Goal: Information Seeking & Learning: Learn about a topic

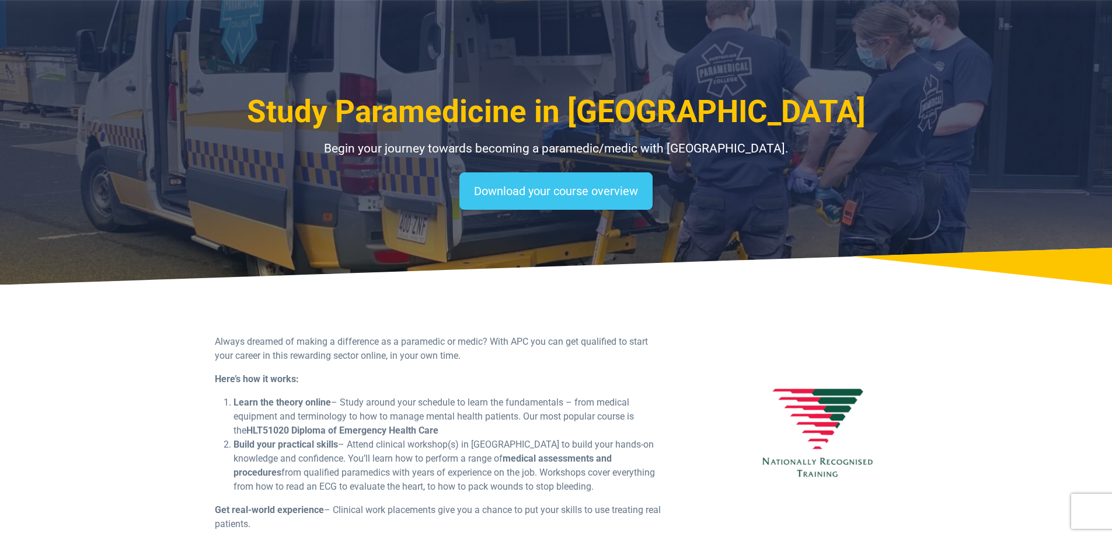
select select "**********"
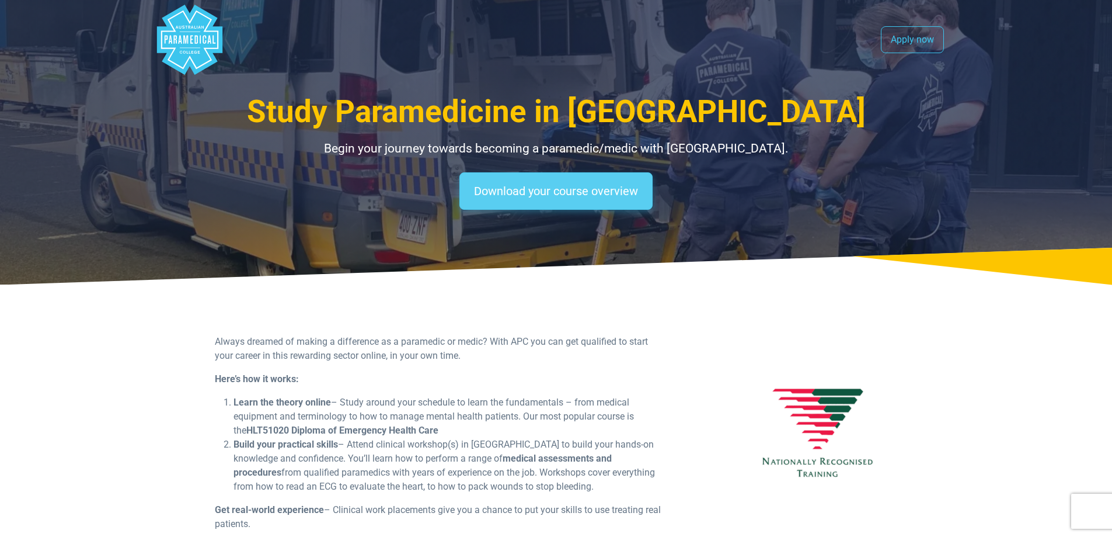
click at [579, 189] on link "Download your course overview" at bounding box center [555, 190] width 193 height 37
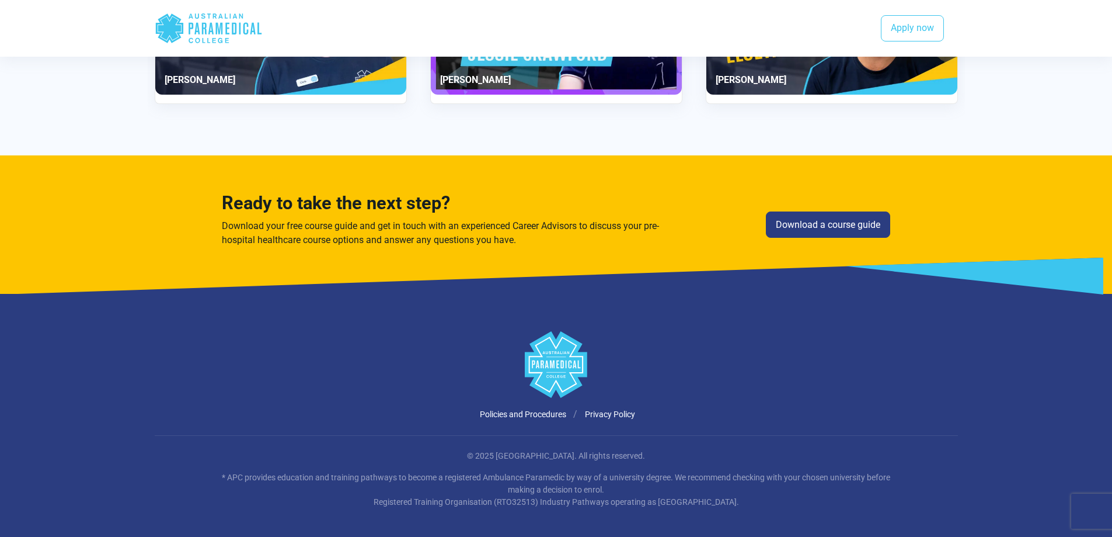
scroll to position [2137, 0]
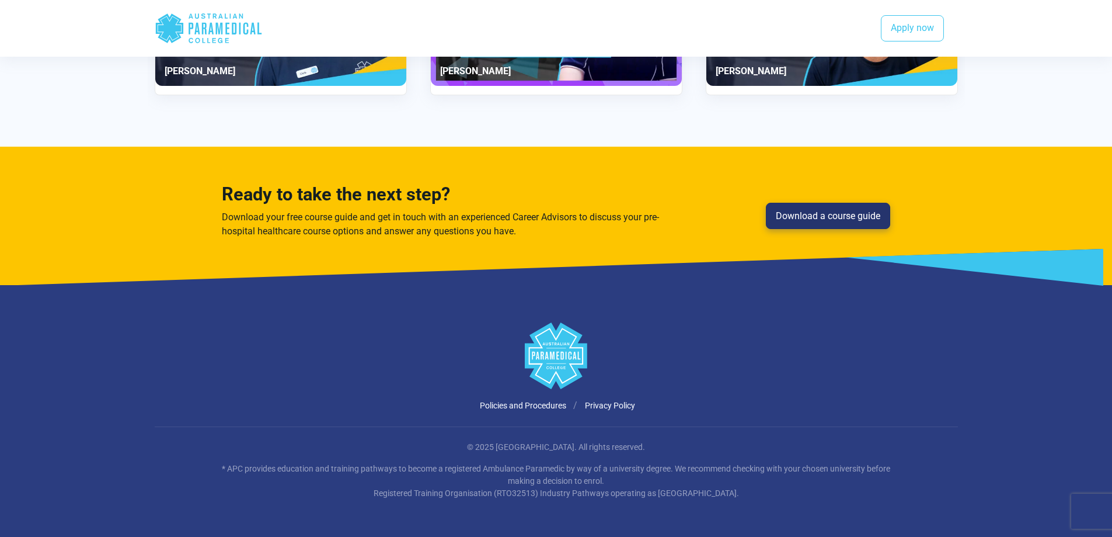
click at [859, 220] on link "Download a course guide" at bounding box center [828, 216] width 124 height 27
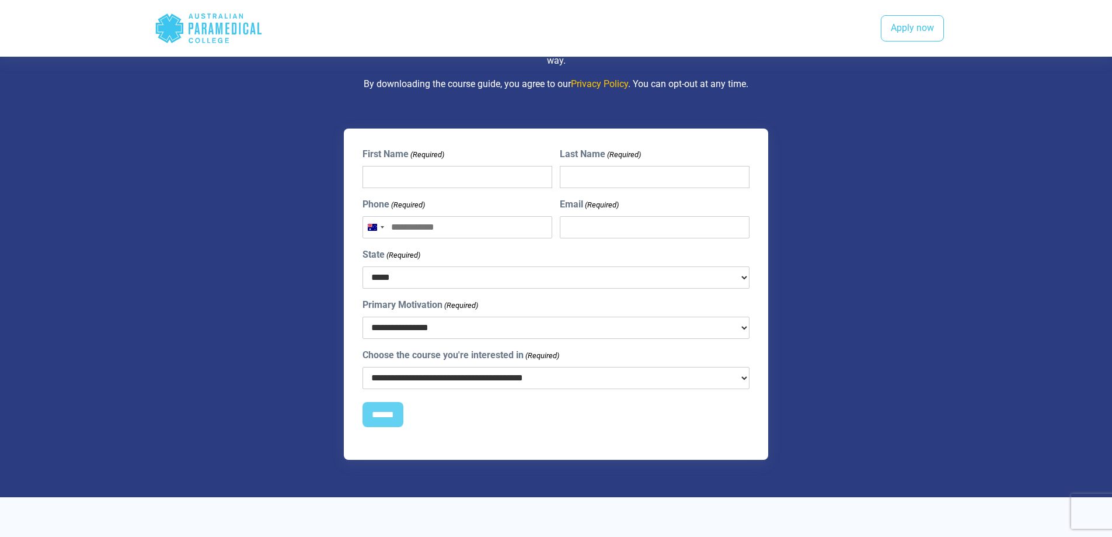
click at [743, 332] on select "**********" at bounding box center [557, 327] width 388 height 22
click at [834, 332] on div "**********" at bounding box center [556, 294] width 581 height 332
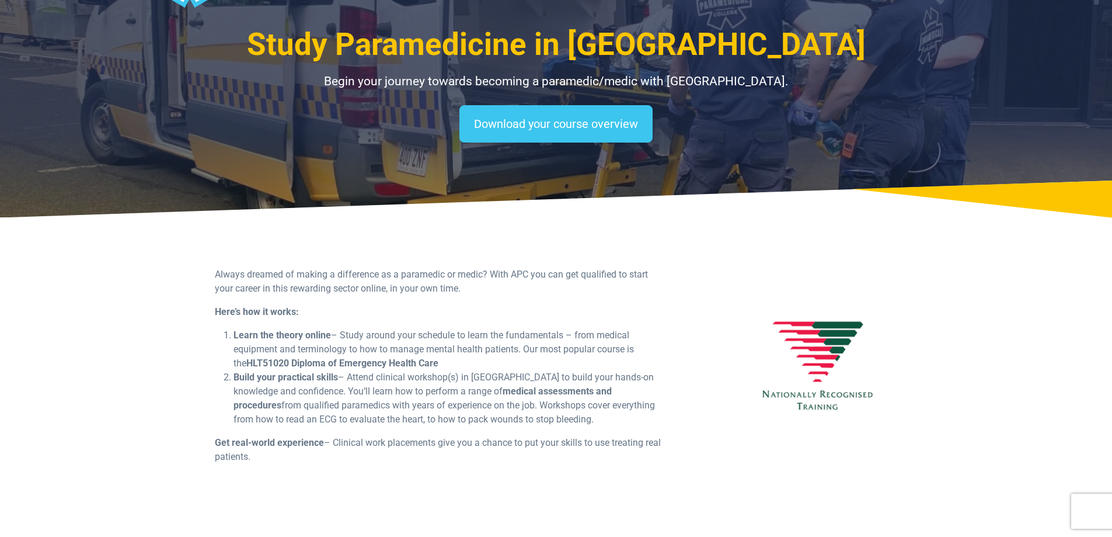
scroll to position [0, 0]
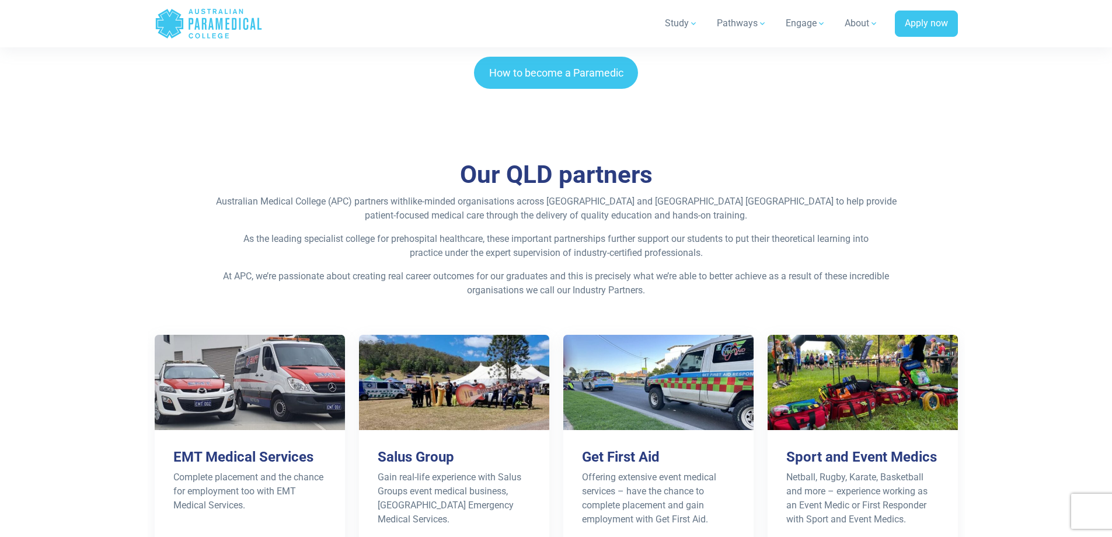
scroll to position [2919, 0]
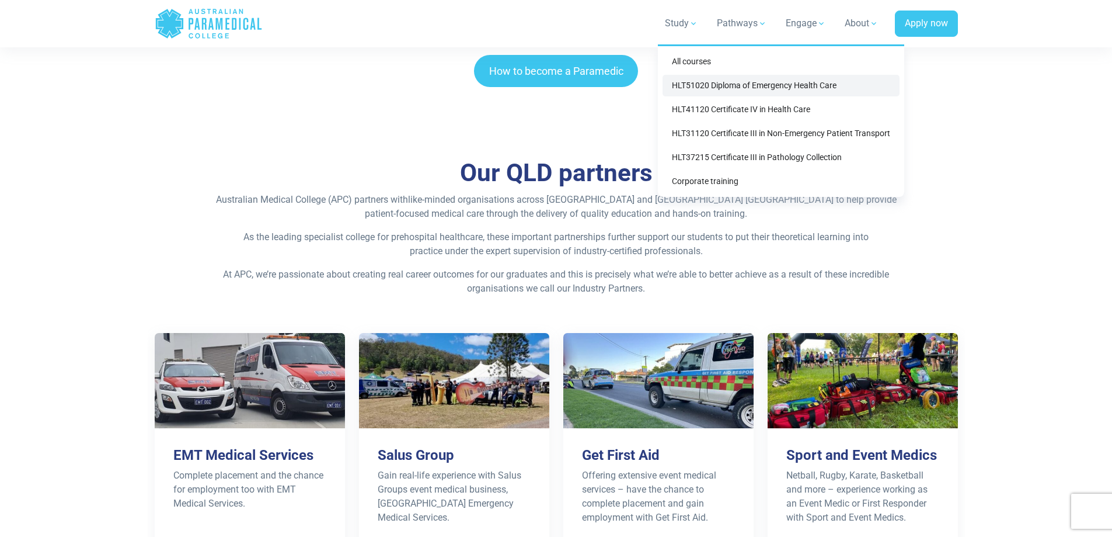
click at [806, 88] on link "HLT51020 Diploma of Emergency Health Care" at bounding box center [781, 86] width 237 height 22
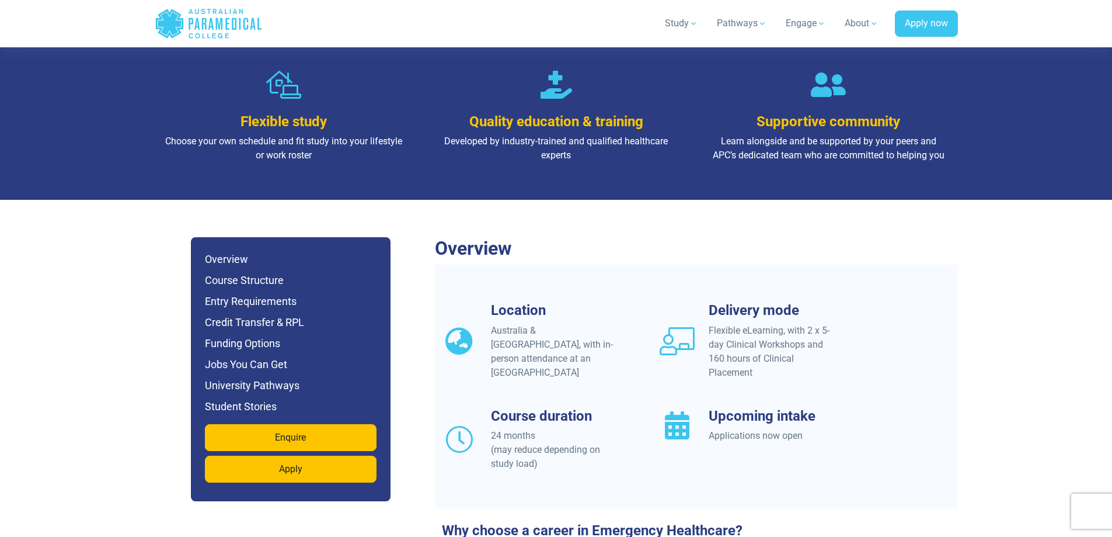
scroll to position [876, 0]
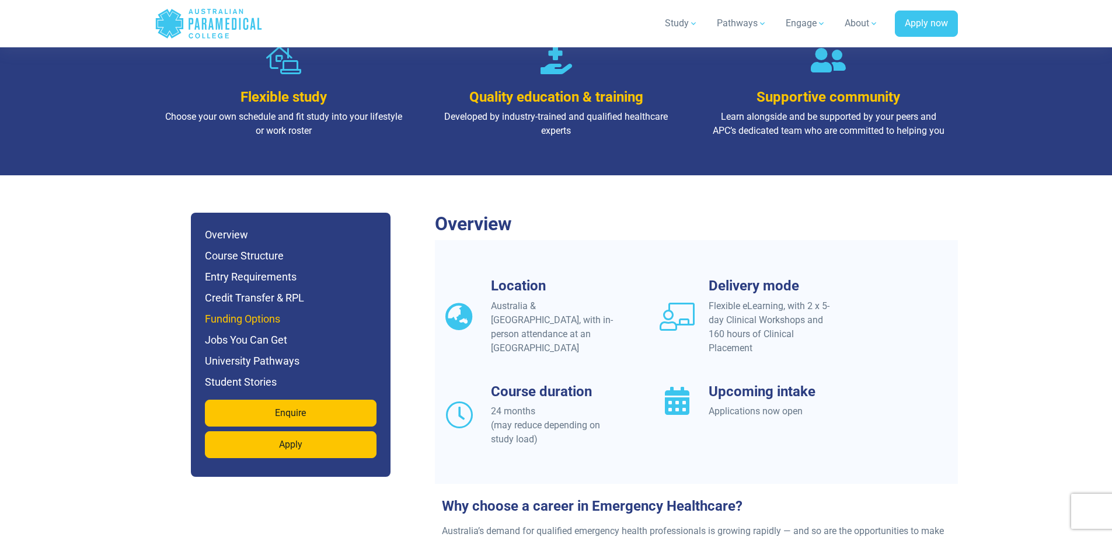
click at [248, 311] on h6 "Funding Options" at bounding box center [291, 319] width 172 height 16
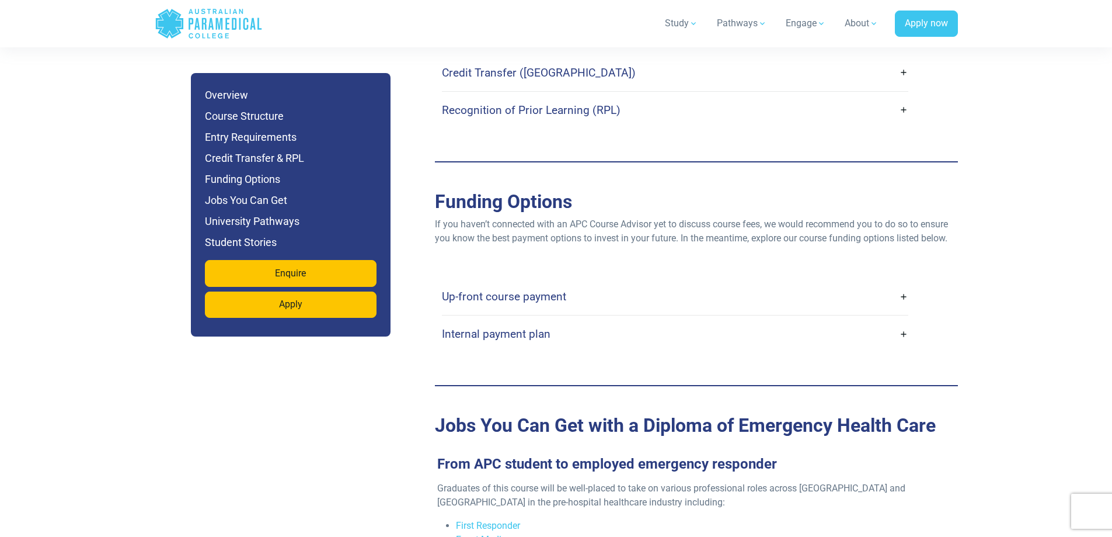
scroll to position [3599, 0]
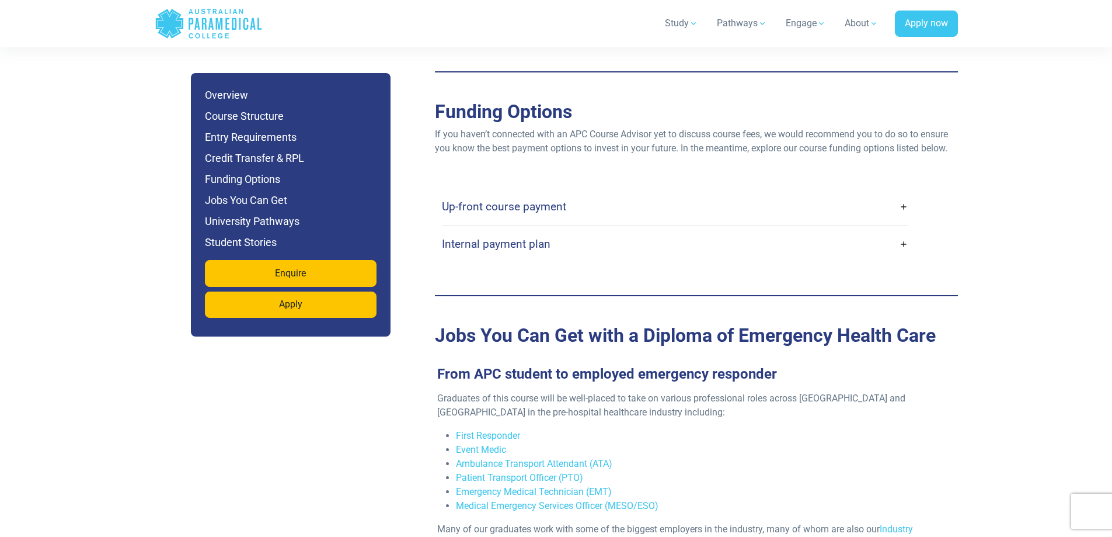
click at [906, 193] on link "Up-front course payment" at bounding box center [675, 206] width 466 height 27
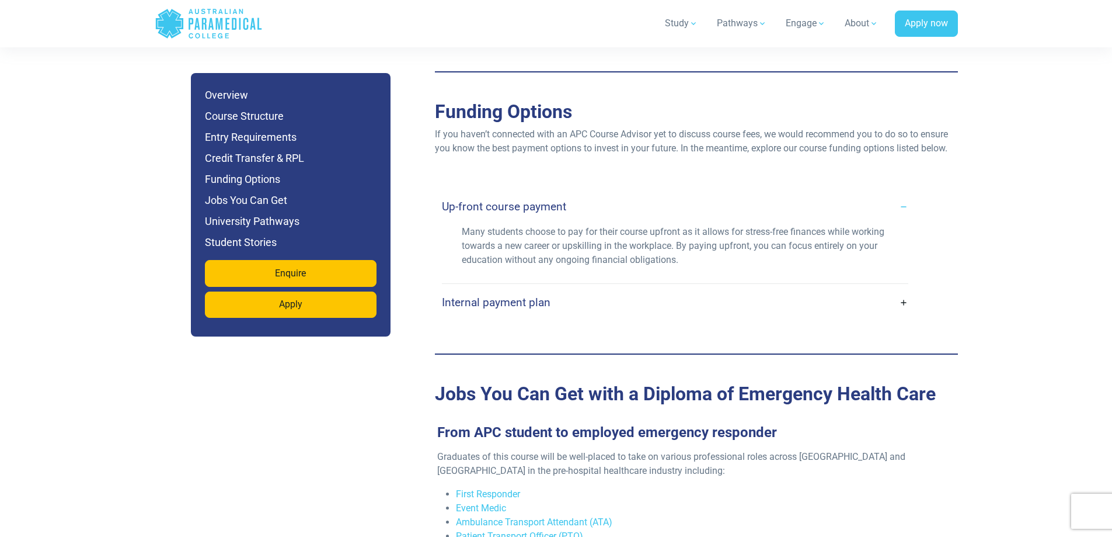
click at [906, 193] on link "Up-front course payment" at bounding box center [675, 206] width 466 height 27
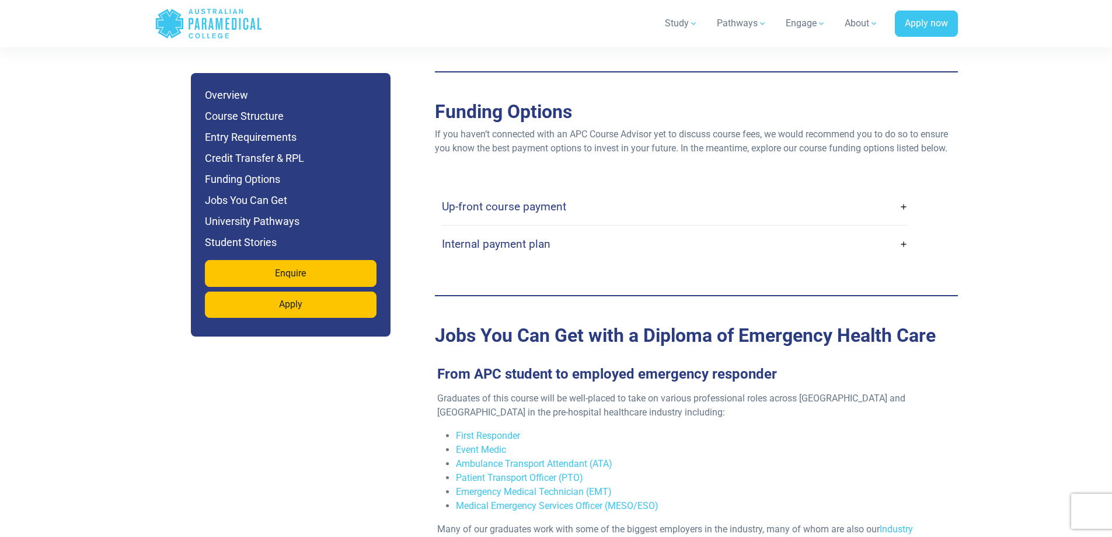
click at [902, 230] on link "Internal payment plan" at bounding box center [675, 243] width 466 height 27
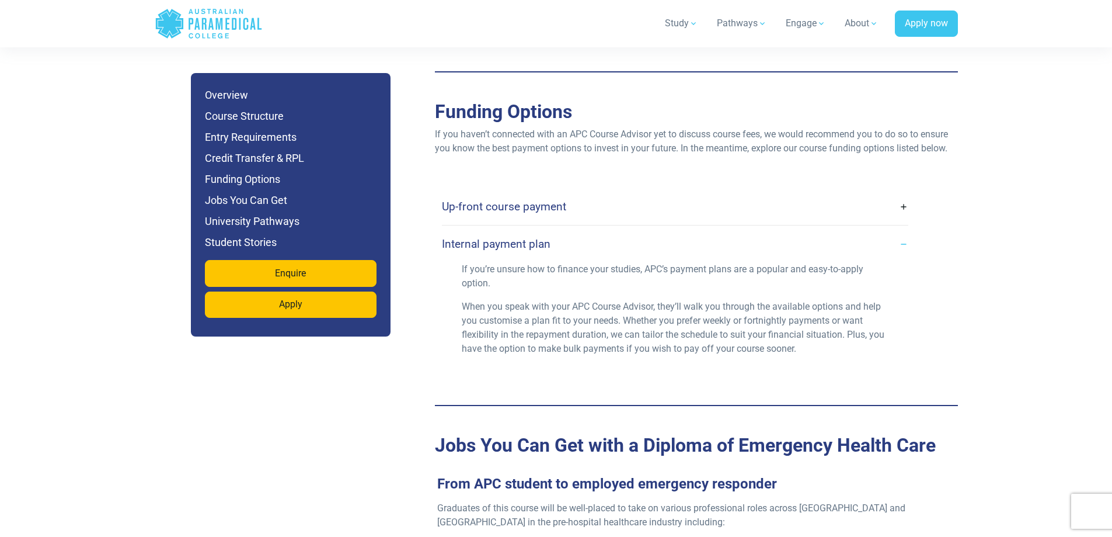
click at [902, 230] on link "Internal payment plan" at bounding box center [675, 243] width 466 height 27
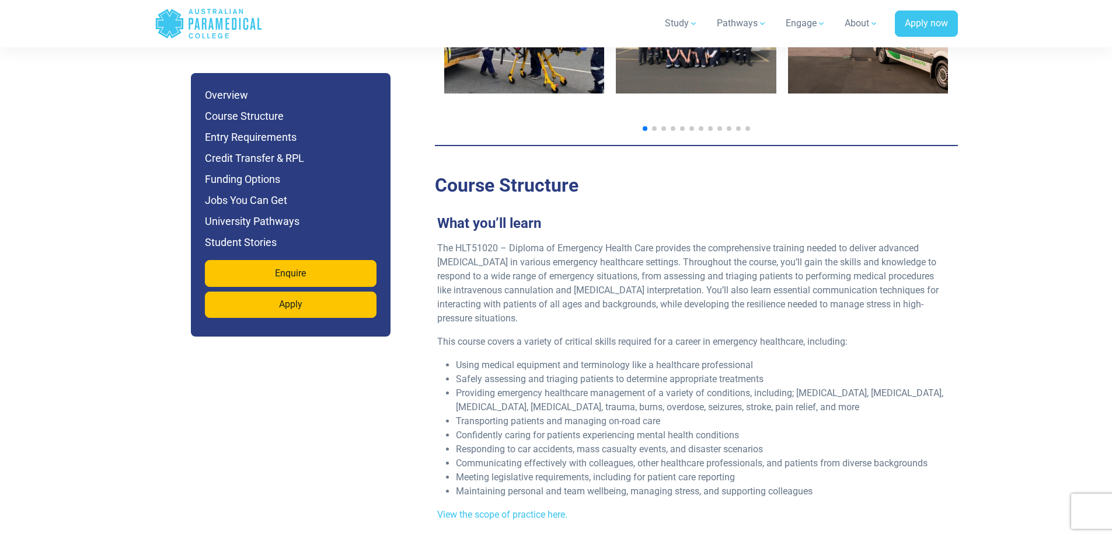
scroll to position [1964, 0]
